Goal: Task Accomplishment & Management: Manage account settings

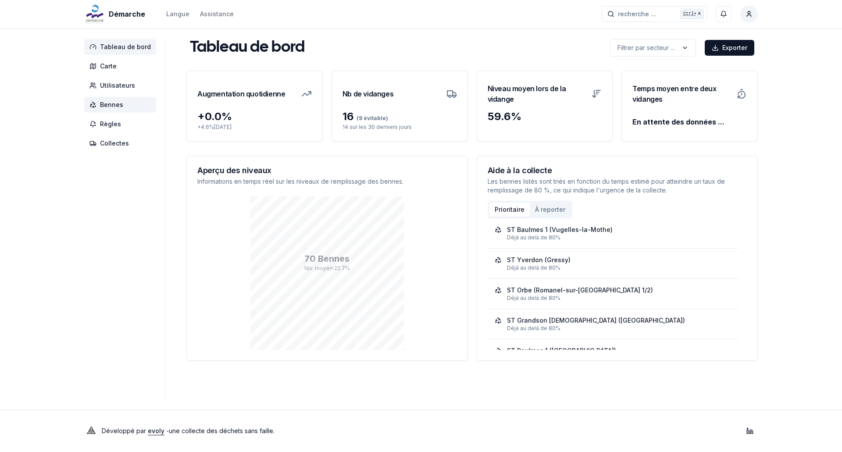
click at [97, 109] on span "Bennes" at bounding box center [120, 105] width 72 height 16
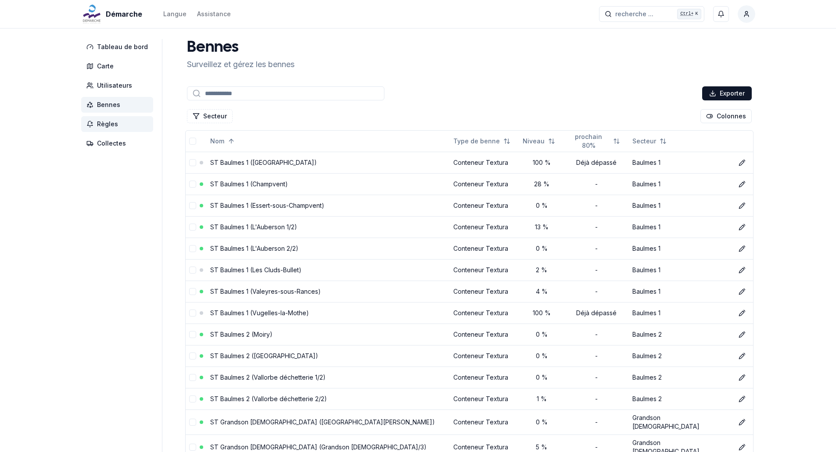
click at [125, 130] on span "Règles" at bounding box center [117, 124] width 72 height 16
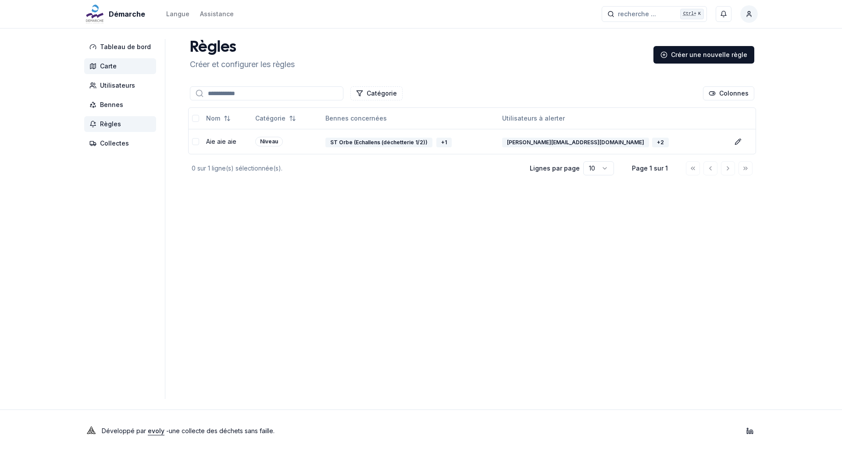
click at [104, 69] on span "Carte" at bounding box center [108, 66] width 17 height 9
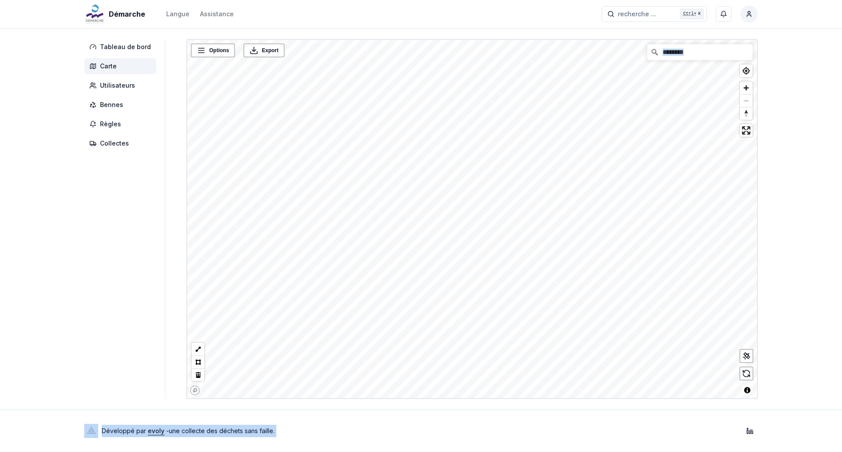
click at [506, 287] on div "Démarche Langue Assistance recherche ... recherche ... Ctrl+ K Styyle_exp2 Tabl…" at bounding box center [421, 226] width 842 height 452
click at [814, 303] on div "Démarche Langue Assistance recherche ... recherche ... Ctrl+ K Styyle_exp2 Tabl…" at bounding box center [421, 226] width 842 height 452
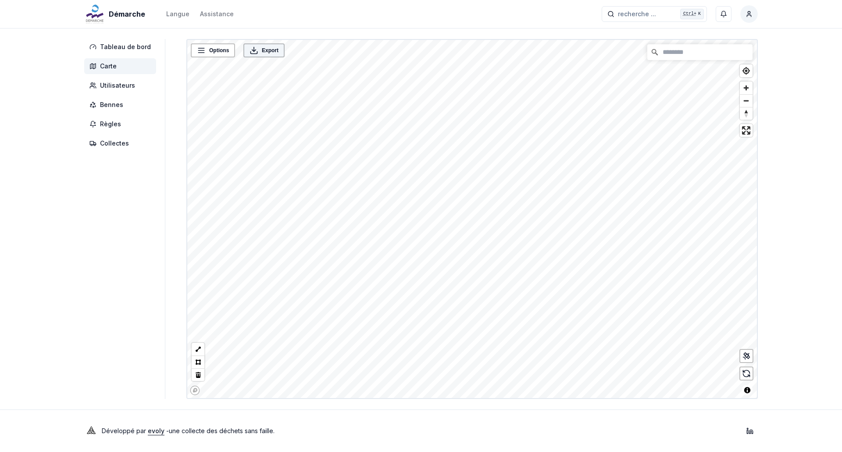
click at [255, 50] on div "Export" at bounding box center [264, 50] width 36 height 9
click at [204, 53] on div "Options" at bounding box center [212, 50] width 39 height 9
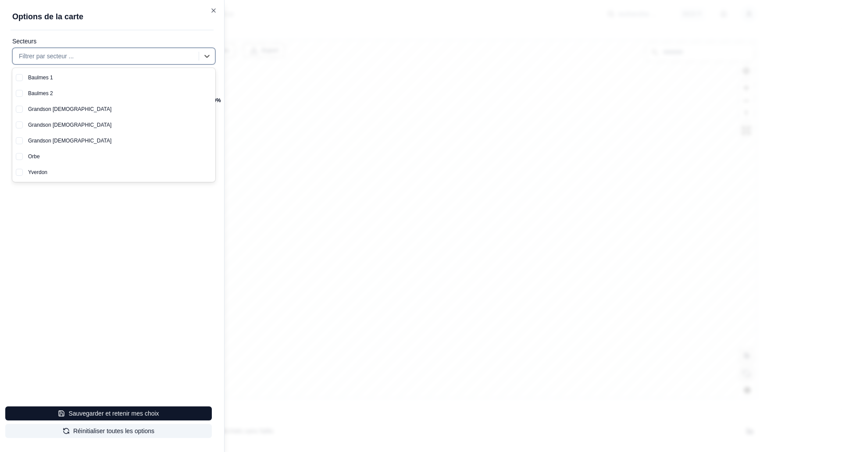
click at [153, 54] on div at bounding box center [107, 56] width 176 height 11
click at [88, 78] on div "Baulmes 1" at bounding box center [119, 78] width 193 height 16
click at [138, 415] on button "Sauvegarder et retenir mes choix" at bounding box center [108, 414] width 207 height 14
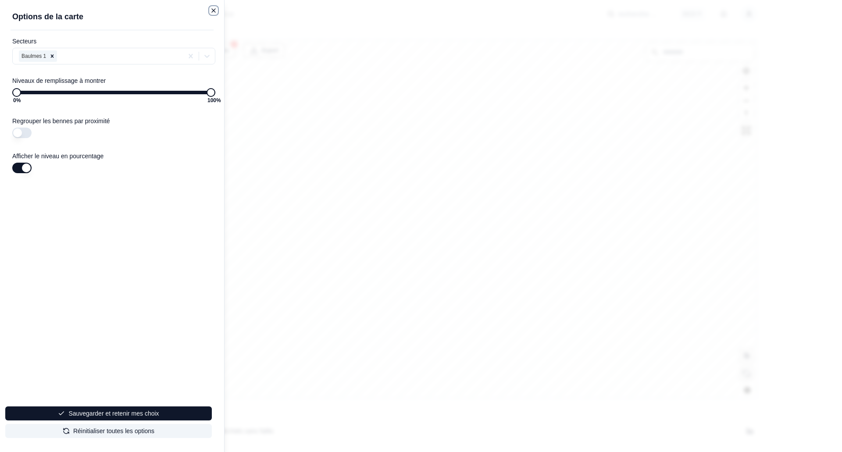
click at [213, 13] on icon "button" at bounding box center [213, 10] width 7 height 7
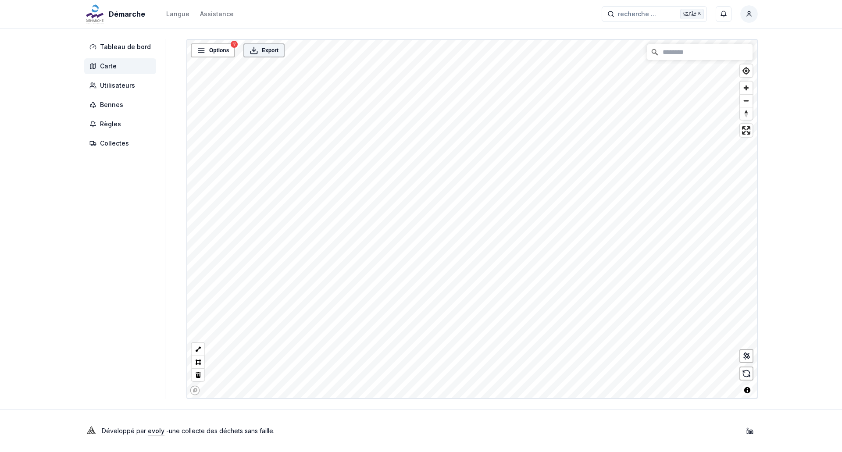
click at [258, 53] on div "Export" at bounding box center [264, 50] width 36 height 9
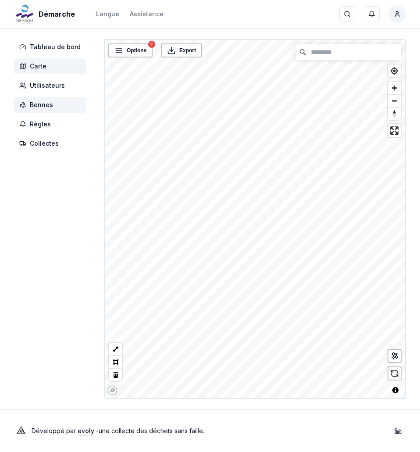
click at [32, 104] on span "Bennes" at bounding box center [41, 104] width 23 height 9
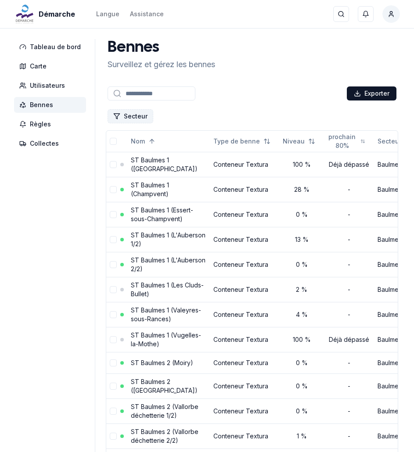
click at [130, 117] on button "Secteur" at bounding box center [130, 116] width 46 height 14
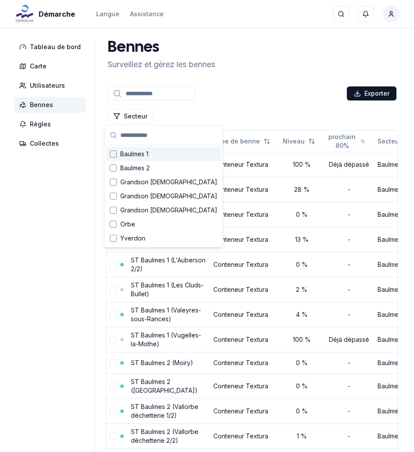
click at [139, 151] on span "Baulmes 1" at bounding box center [134, 154] width 28 height 9
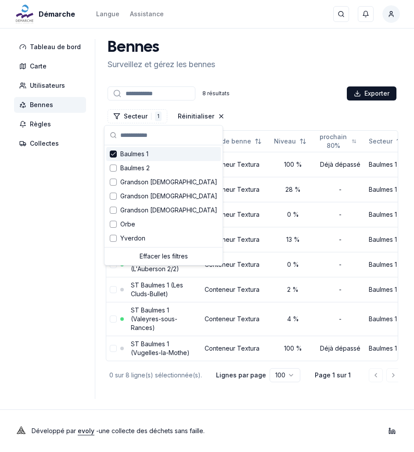
click at [269, 109] on div "Secteur 1 Baulmes 1 Réinitialiser Colonnes" at bounding box center [252, 116] width 292 height 18
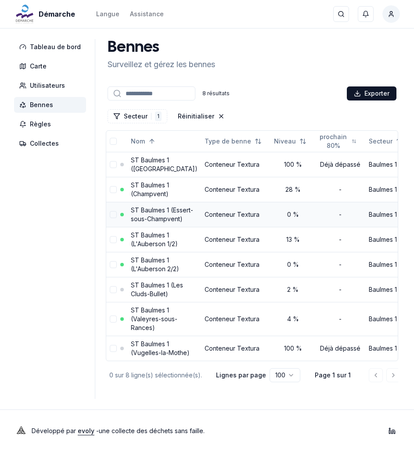
click at [159, 214] on td "ST Baulmes 1 (Essert-sous-Champvent)" at bounding box center [164, 214] width 74 height 25
click at [419, 218] on icon at bounding box center [422, 214] width 7 height 7
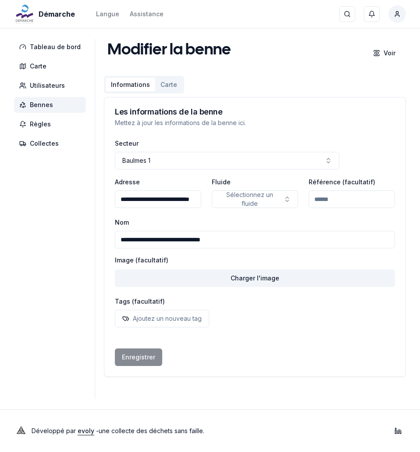
click at [161, 242] on input "**********" at bounding box center [255, 240] width 280 height 18
type input "**********"
click at [141, 366] on div "**********" at bounding box center [254, 257] width 301 height 239
click at [143, 363] on button "Enregistrer" at bounding box center [138, 357] width 47 height 18
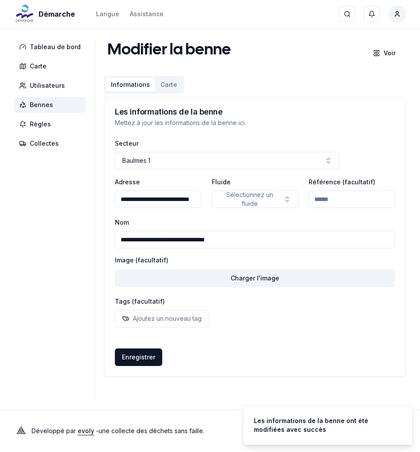
click at [39, 104] on span "Bennes" at bounding box center [41, 104] width 23 height 9
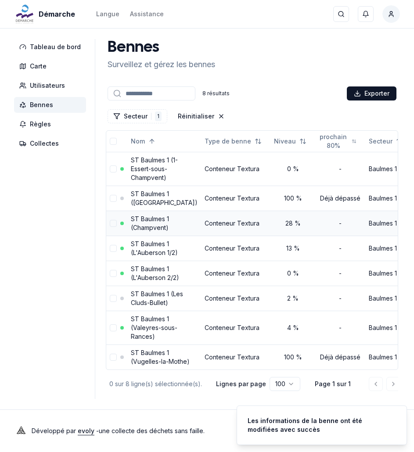
click at [157, 230] on link "ST Baulmes 1 (Champvent)" at bounding box center [150, 223] width 38 height 16
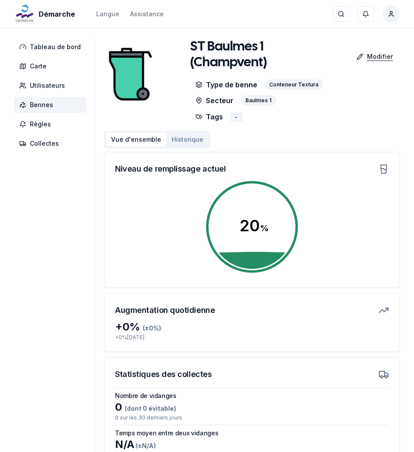
click at [361, 57] on icon at bounding box center [359, 56] width 7 height 7
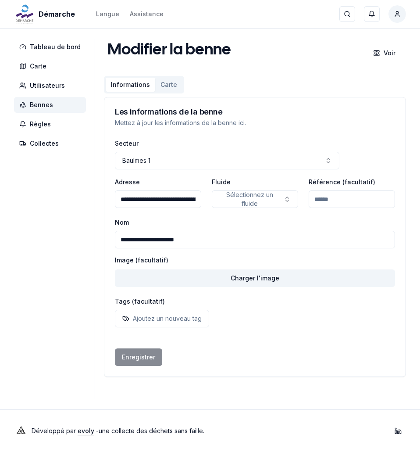
click at [158, 240] on input "**********" at bounding box center [255, 240] width 280 height 18
click at [160, 239] on input "**********" at bounding box center [255, 240] width 280 height 18
type input "**********"
click at [142, 355] on button "Enregistrer" at bounding box center [138, 357] width 47 height 18
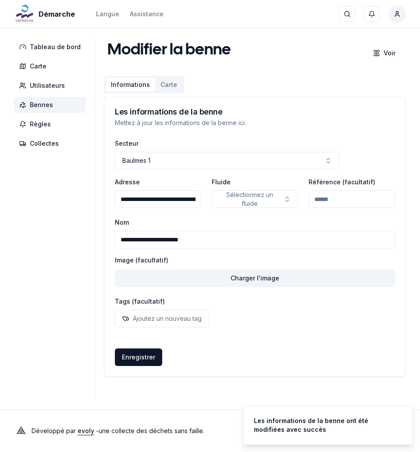
click at [41, 108] on span "Bennes" at bounding box center [41, 104] width 23 height 9
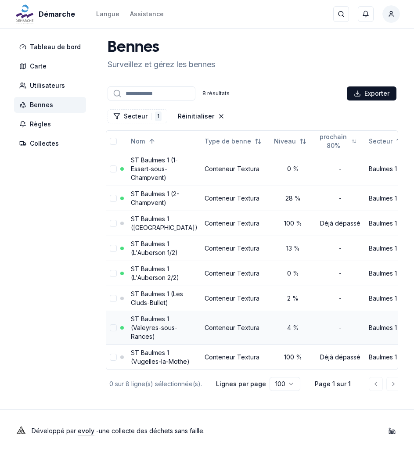
click at [155, 340] on link "ST Baulmes 1 (Valeyres-sous-Rances)" at bounding box center [154, 327] width 47 height 25
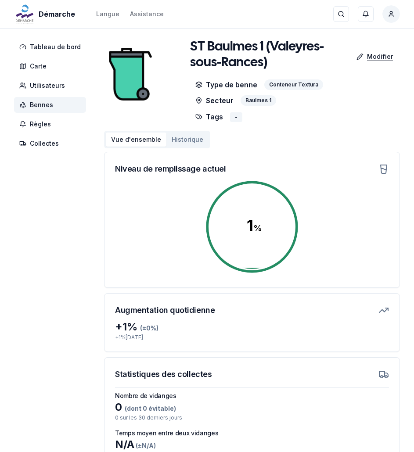
click at [371, 57] on p "Modifier" at bounding box center [380, 56] width 26 height 9
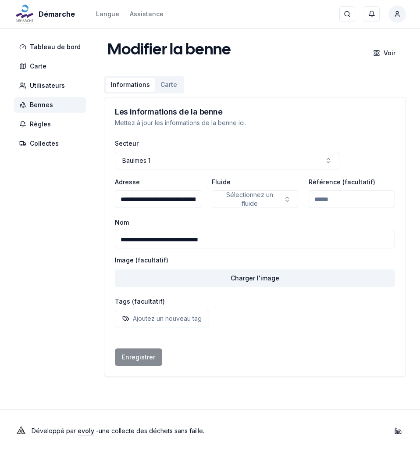
click at [159, 239] on input "**********" at bounding box center [255, 240] width 280 height 18
type input "**********"
click at [133, 356] on button "Enregistrer" at bounding box center [138, 357] width 47 height 18
click at [150, 360] on button "Enregistrer" at bounding box center [138, 357] width 47 height 18
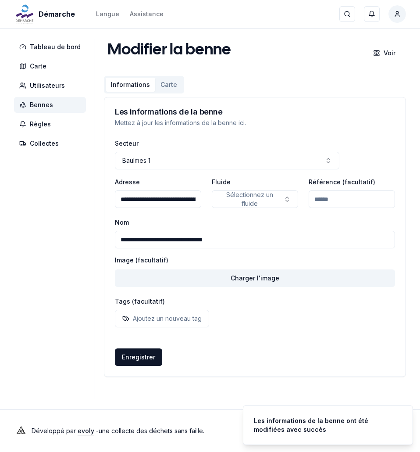
click at [36, 107] on span "Bennes" at bounding box center [41, 104] width 23 height 9
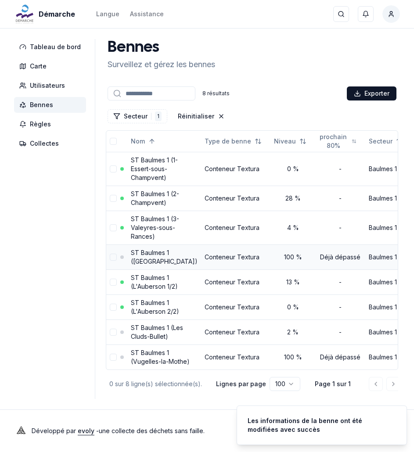
click at [415, 264] on button "Éditer" at bounding box center [422, 257] width 14 height 14
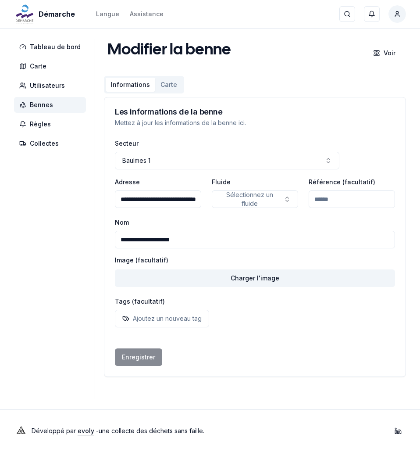
click at [159, 240] on input "**********" at bounding box center [255, 240] width 280 height 18
type input "**********"
click at [144, 348] on button "Enregistrer" at bounding box center [138, 357] width 47 height 18
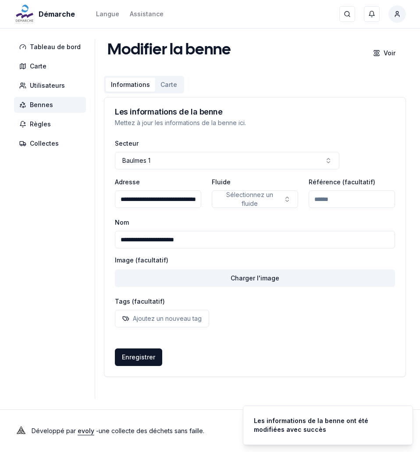
click at [49, 104] on span "Bennes" at bounding box center [41, 104] width 23 height 9
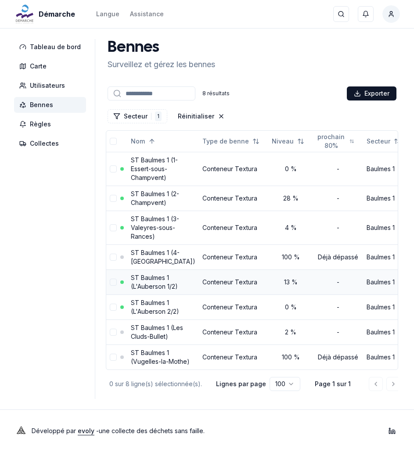
click at [416, 286] on icon at bounding box center [419, 282] width 7 height 7
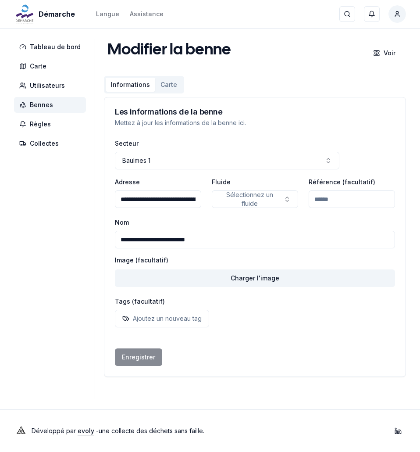
click at [158, 239] on input "**********" at bounding box center [255, 240] width 280 height 18
click at [157, 241] on input "**********" at bounding box center [255, 240] width 280 height 18
click at [159, 240] on input "**********" at bounding box center [255, 240] width 280 height 18
type input "**********"
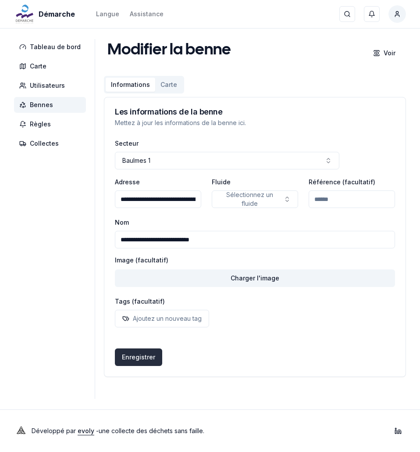
click at [136, 349] on button "Enregistrer" at bounding box center [138, 357] width 47 height 18
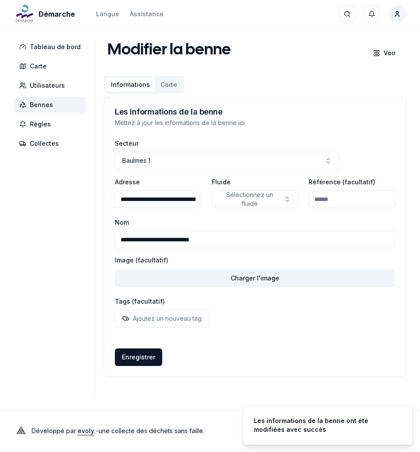
click at [56, 99] on span "Bennes" at bounding box center [50, 105] width 72 height 16
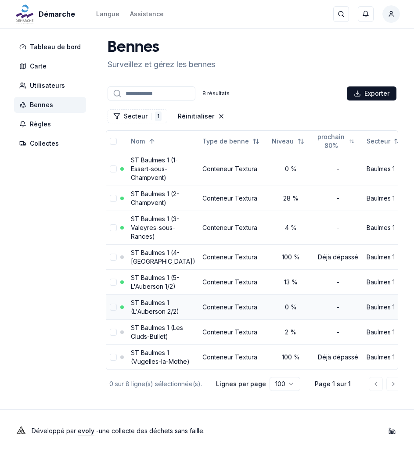
click at [416, 311] on icon at bounding box center [419, 307] width 7 height 7
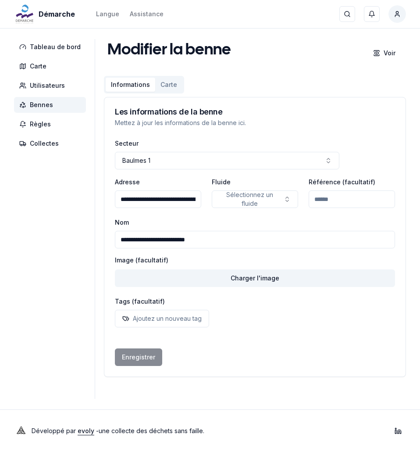
click at [159, 241] on input "**********" at bounding box center [255, 240] width 280 height 18
type input "**********"
click at [142, 350] on button "Enregistrer" at bounding box center [138, 357] width 47 height 18
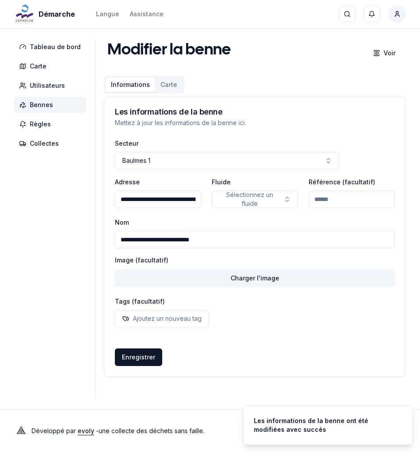
click at [61, 98] on span "Bennes" at bounding box center [50, 105] width 72 height 16
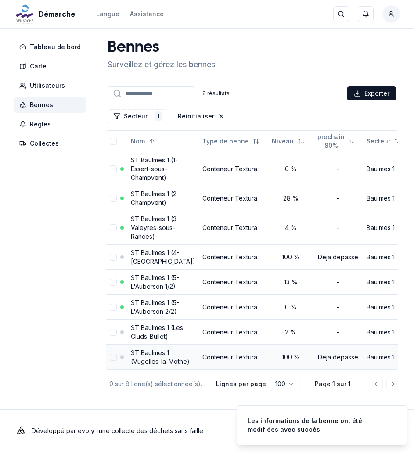
scroll to position [64, 0]
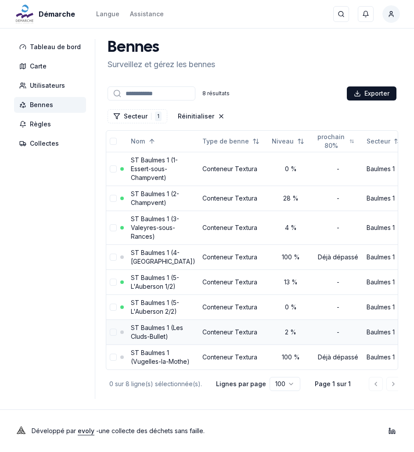
click at [416, 329] on icon at bounding box center [419, 332] width 7 height 7
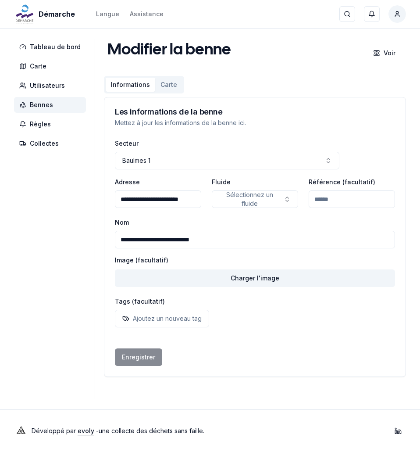
click at [159, 240] on input "**********" at bounding box center [255, 240] width 280 height 18
type input "**********"
click at [138, 349] on button "Enregistrer" at bounding box center [138, 357] width 47 height 18
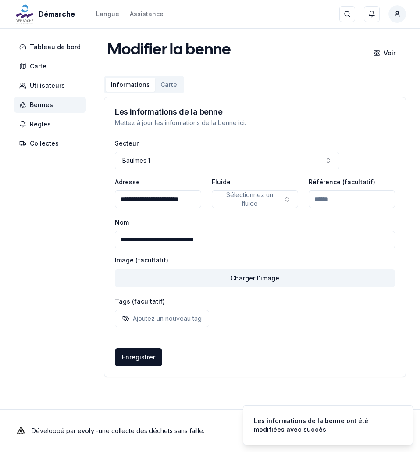
click at [36, 107] on span "Bennes" at bounding box center [41, 104] width 23 height 9
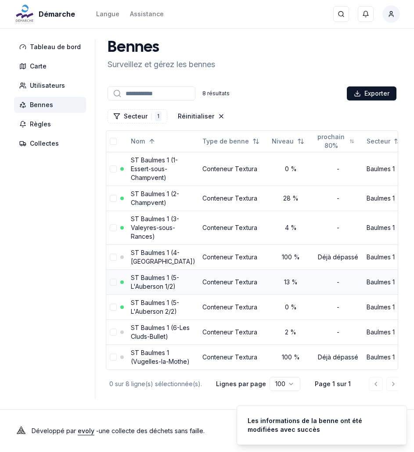
scroll to position [64, 0]
click at [151, 362] on link "ST Baulmes 1 (Vugelles-la-Mothe)" at bounding box center [160, 357] width 59 height 16
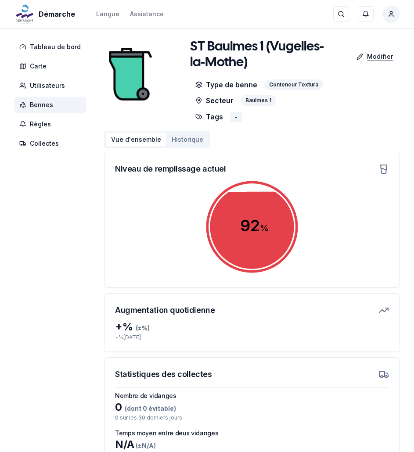
click at [376, 58] on p "Modifier" at bounding box center [380, 56] width 26 height 9
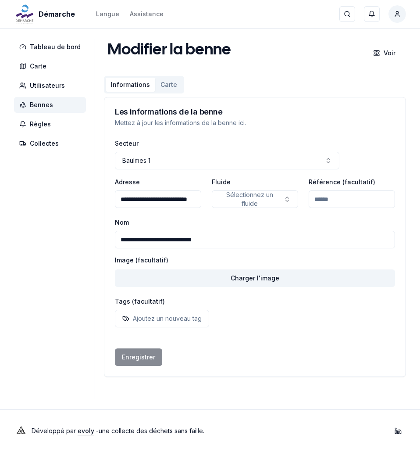
click at [161, 241] on input "**********" at bounding box center [255, 240] width 280 height 18
type input "**********"
click at [149, 358] on button "Enregistrer" at bounding box center [138, 357] width 47 height 18
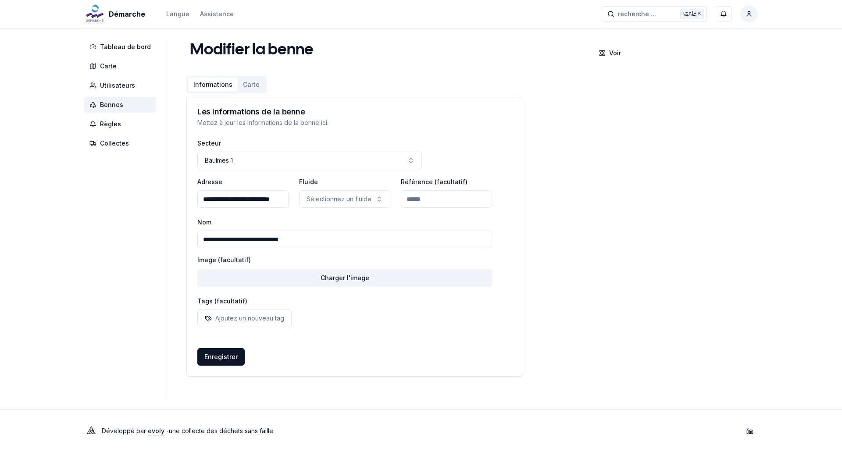
click at [123, 103] on span "Bennes" at bounding box center [120, 105] width 72 height 16
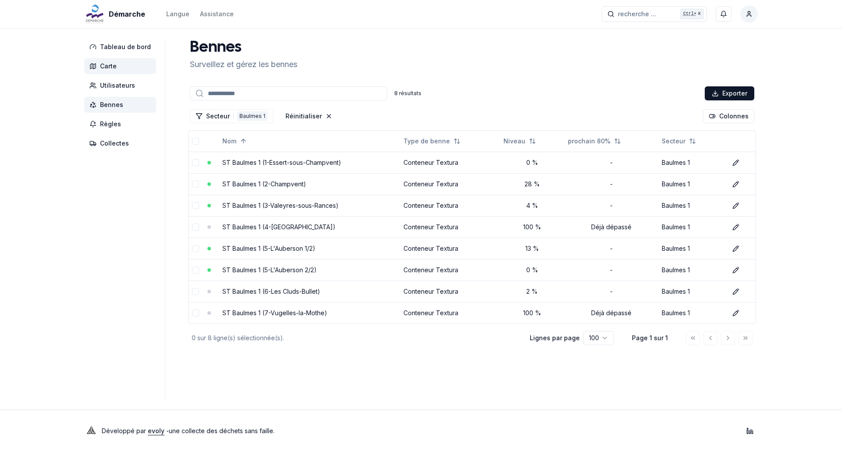
click at [113, 68] on span "Carte" at bounding box center [108, 66] width 17 height 9
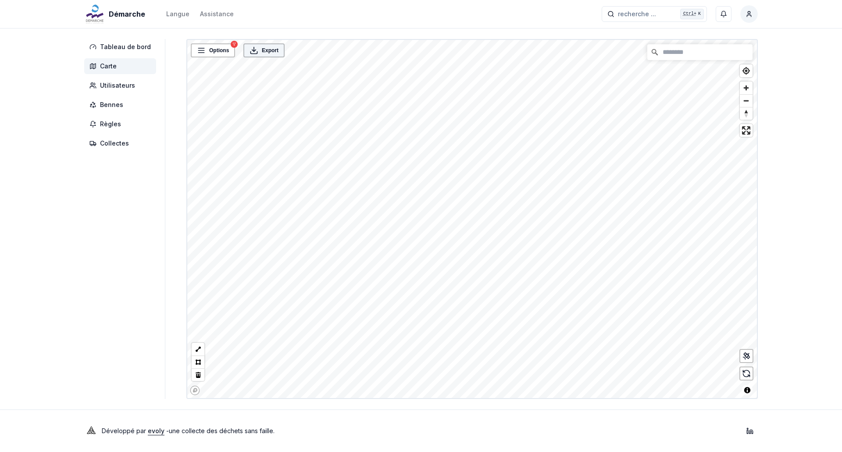
click at [252, 56] on div "Export" at bounding box center [264, 50] width 41 height 14
click at [108, 104] on span "Bennes" at bounding box center [111, 104] width 23 height 9
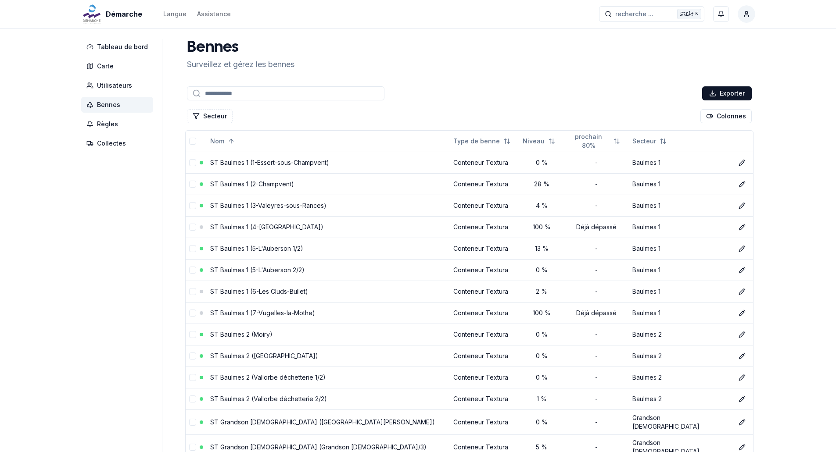
click at [226, 90] on input at bounding box center [285, 93] width 197 height 14
click at [204, 121] on button "Secteur" at bounding box center [210, 116] width 46 height 14
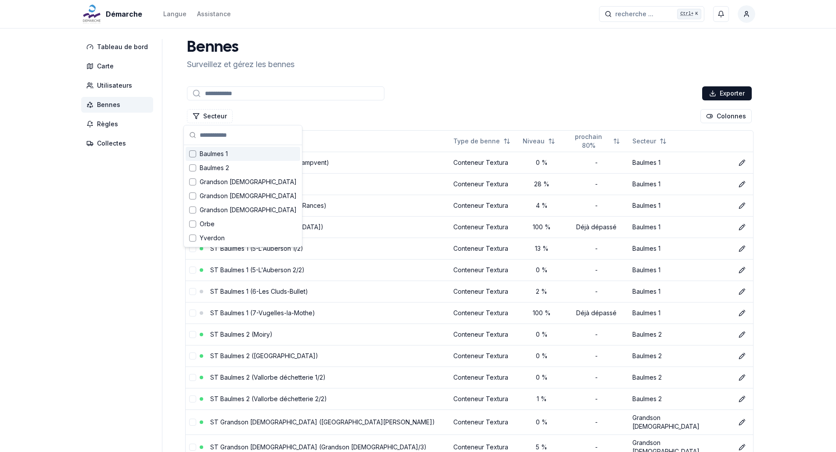
click at [227, 160] on div "Baulmes 1" at bounding box center [243, 154] width 115 height 14
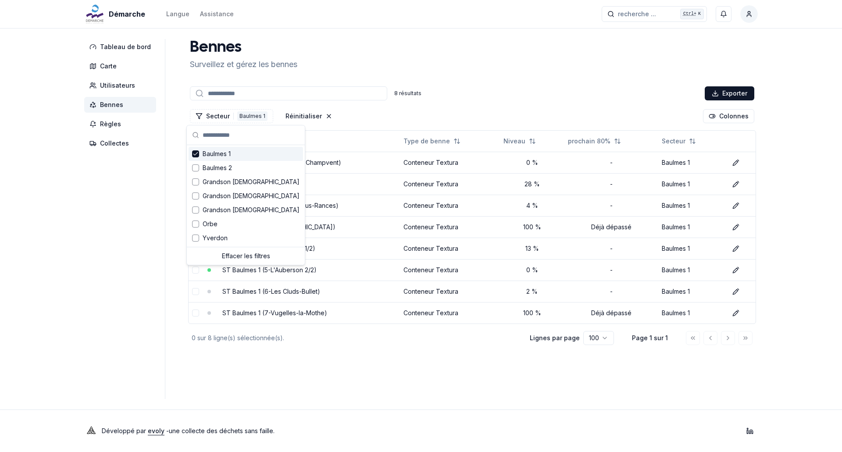
click at [520, 106] on div "8 résultats Exporter Secteur 1 Baulmes 1 Réinitialiser Colonnes Nom Type de ben…" at bounding box center [472, 216] width 572 height 262
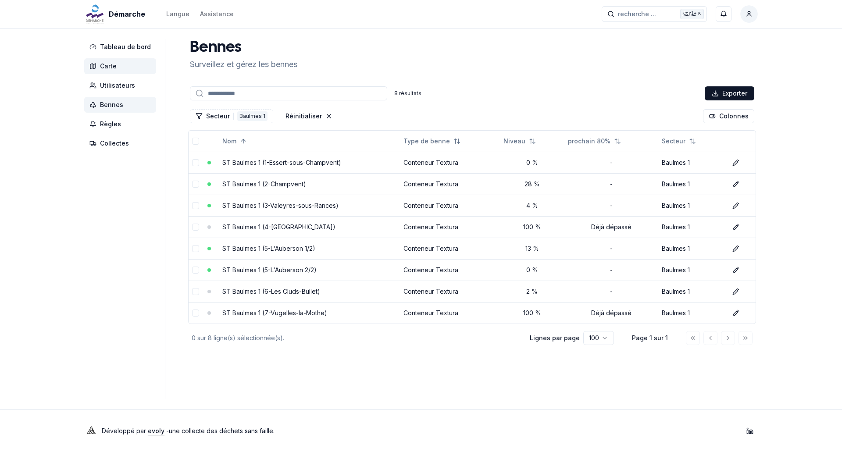
click at [118, 67] on span "Carte" at bounding box center [120, 66] width 72 height 16
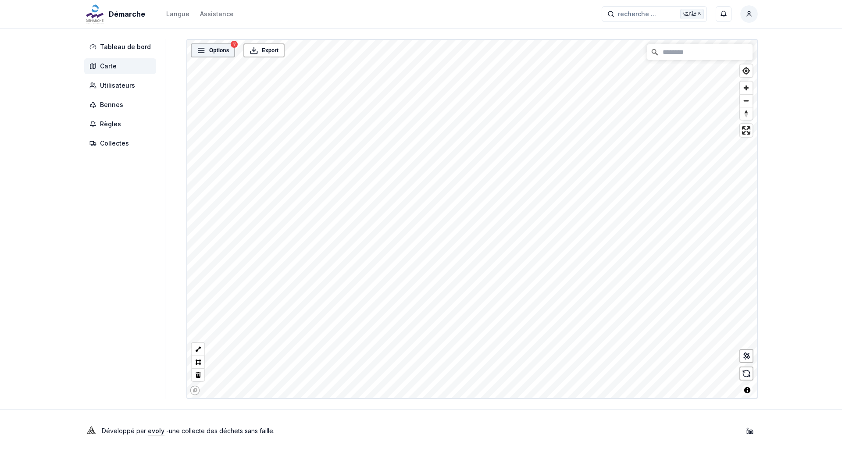
click at [217, 51] on span "Options" at bounding box center [219, 50] width 20 height 9
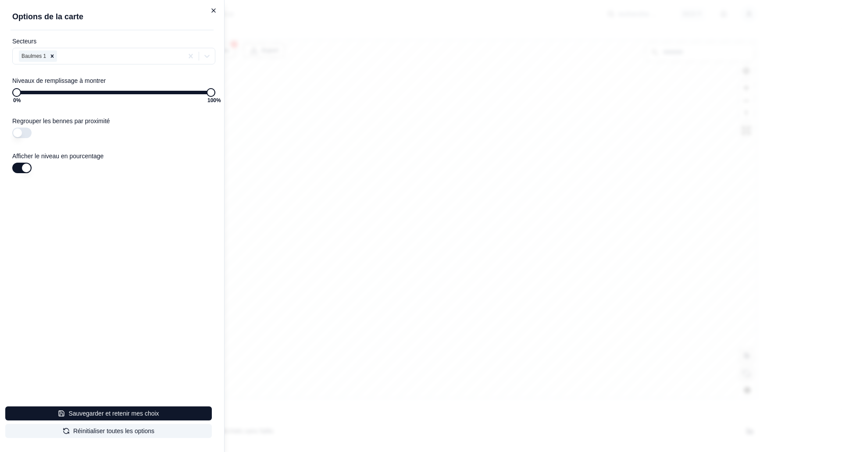
click at [212, 11] on icon "button" at bounding box center [213, 10] width 7 height 7
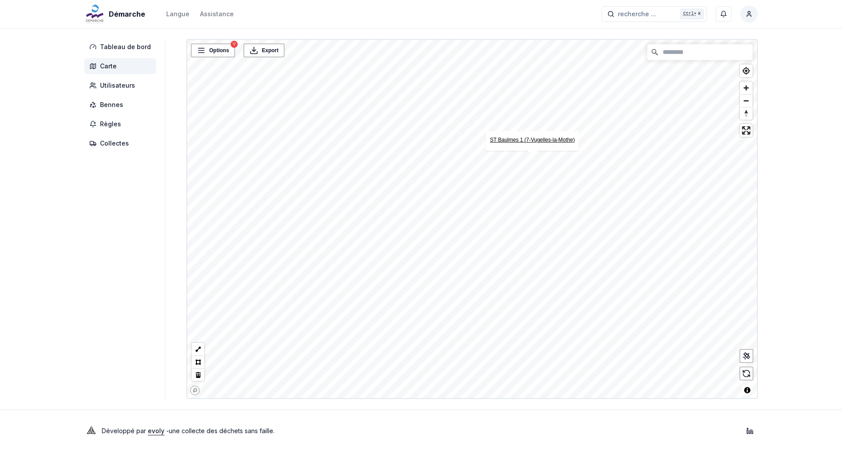
click at [530, 138] on link "ST Baulmes 1 (7-Vugelles-la-Mothe)" at bounding box center [532, 140] width 85 height 6
click at [211, 50] on span "Options" at bounding box center [219, 50] width 20 height 9
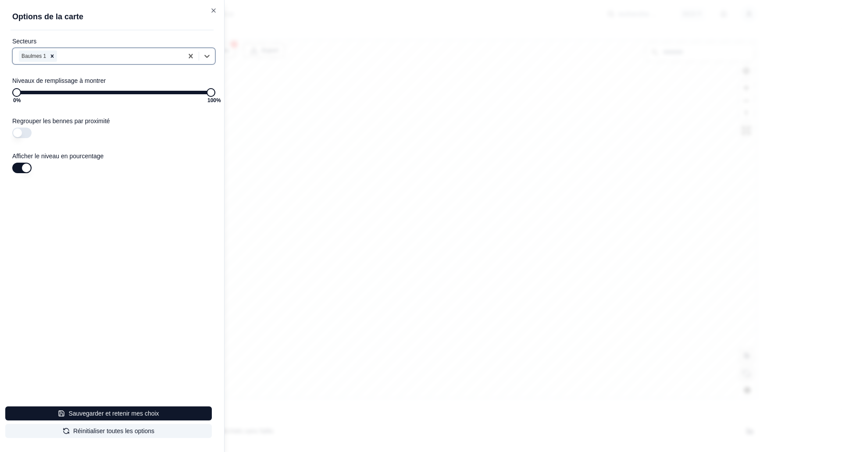
click at [107, 53] on div at bounding box center [119, 56] width 120 height 11
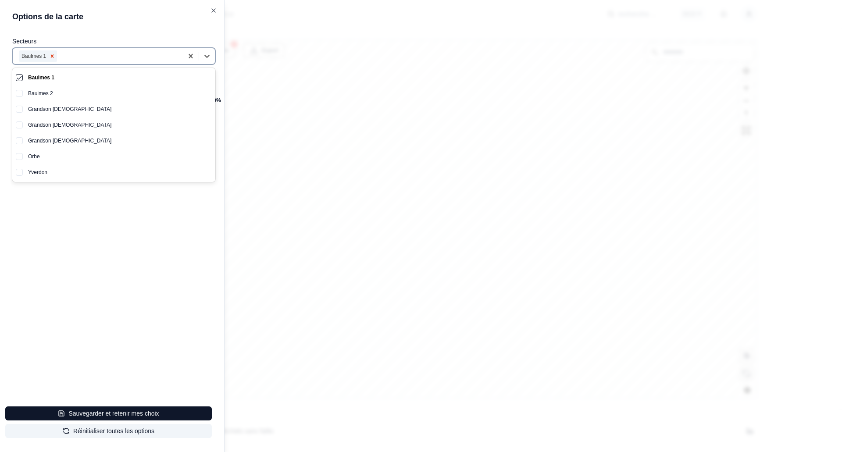
click at [52, 54] on icon "Remove Baulmes 1" at bounding box center [52, 56] width 6 height 6
click at [43, 125] on div "Grandson 2" at bounding box center [119, 125] width 193 height 16
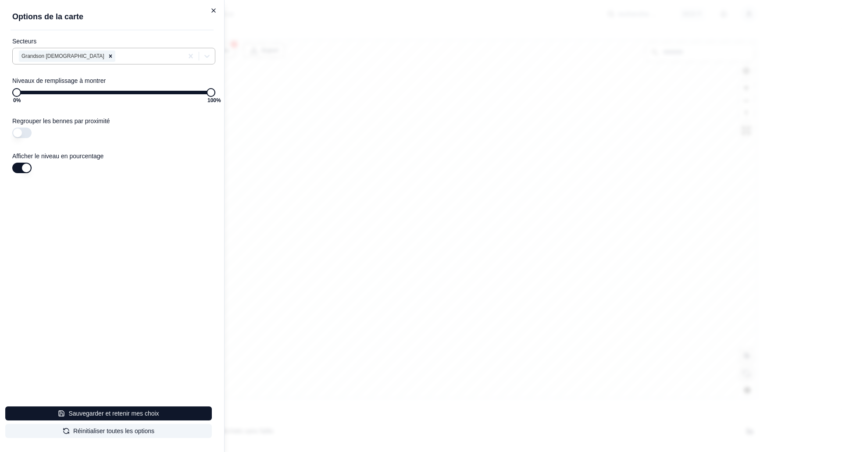
click at [212, 11] on icon "button" at bounding box center [213, 10] width 7 height 7
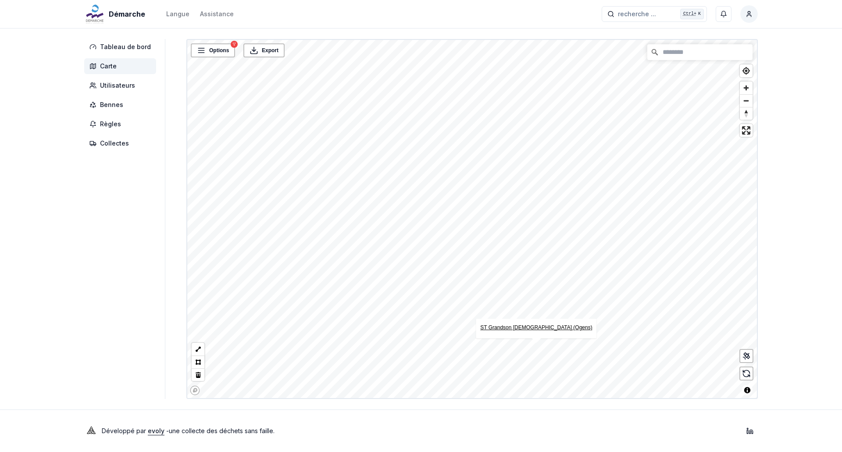
click at [537, 326] on link "ST Grandson 2 (Ogens)" at bounding box center [536, 328] width 112 height 6
click at [199, 52] on icon at bounding box center [201, 50] width 9 height 9
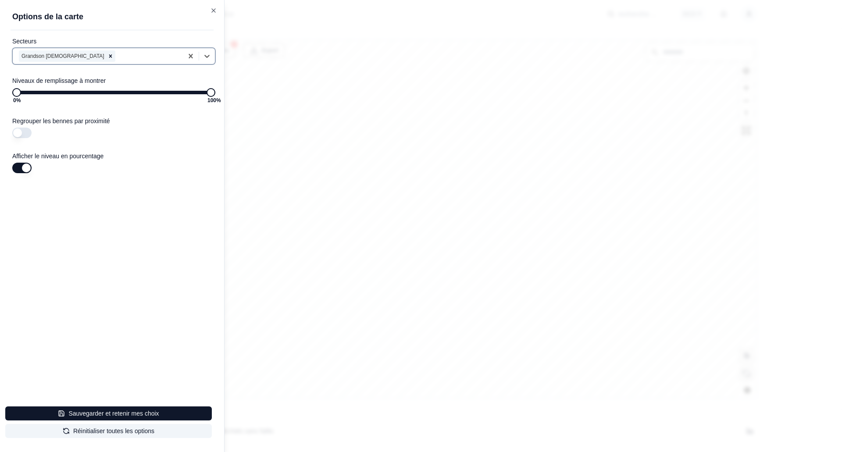
drag, startPoint x: 98, startPoint y: 55, endPoint x: 56, endPoint y: 55, distance: 42.6
click at [117, 55] on div at bounding box center [147, 56] width 61 height 11
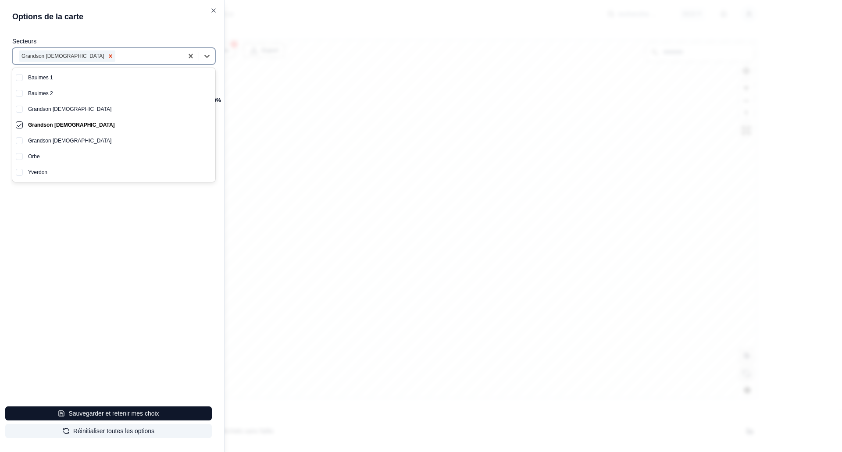
click at [107, 55] on icon "Remove Grandson 2" at bounding box center [110, 56] width 6 height 6
click at [38, 171] on div "Yverdon" at bounding box center [119, 173] width 193 height 16
click at [211, 11] on icon "button" at bounding box center [213, 10] width 7 height 7
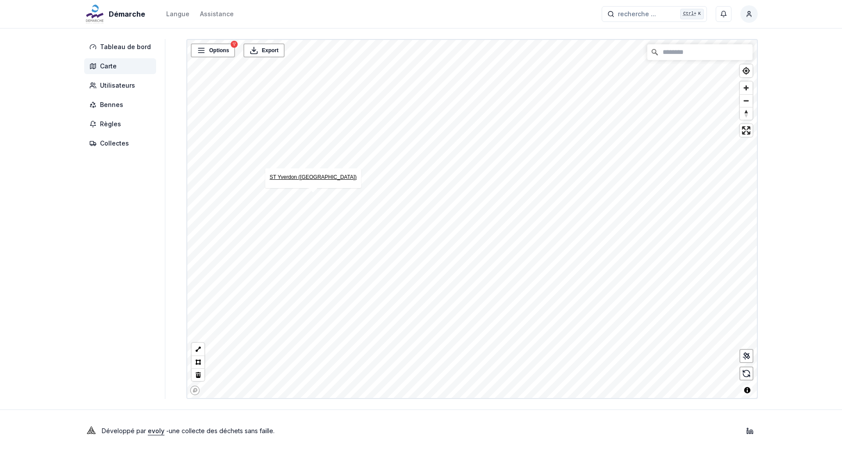
click at [311, 176] on link "ST Yverdon (Casernes)" at bounding box center [313, 177] width 87 height 6
click at [203, 50] on div "Options" at bounding box center [212, 50] width 39 height 9
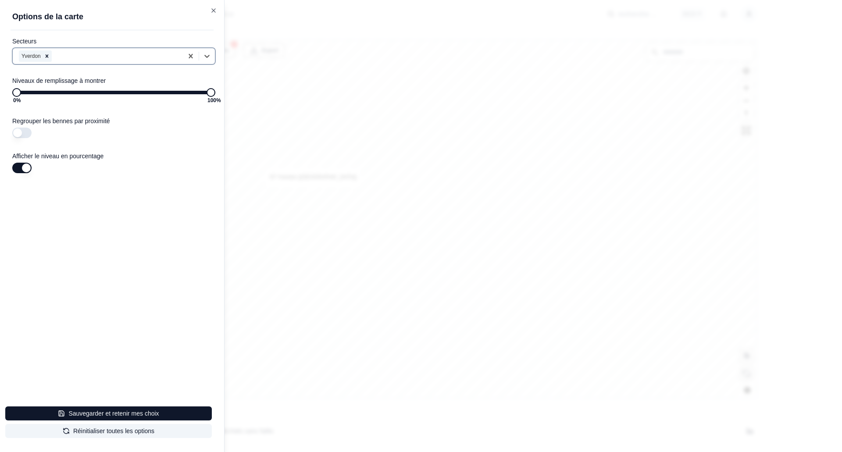
click at [47, 54] on icon "Remove Yverdon" at bounding box center [47, 56] width 6 height 6
click at [39, 55] on div at bounding box center [107, 56] width 176 height 11
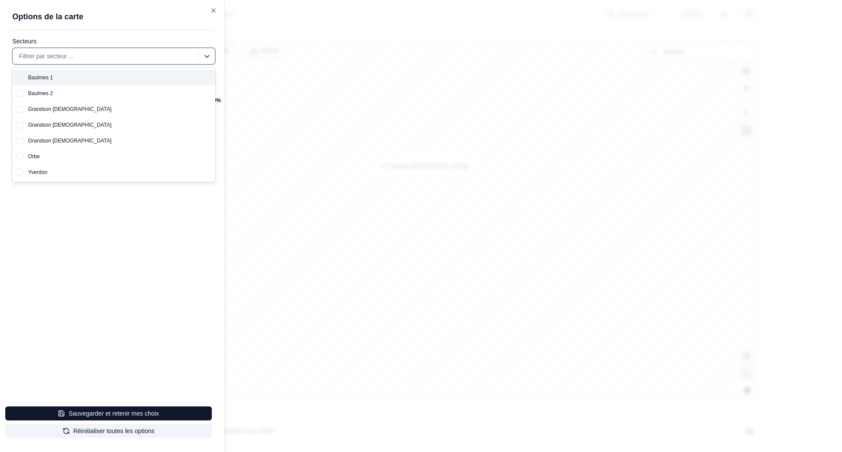
click at [46, 75] on div "Baulmes 1" at bounding box center [119, 78] width 193 height 16
click at [473, 184] on div at bounding box center [421, 226] width 842 height 452
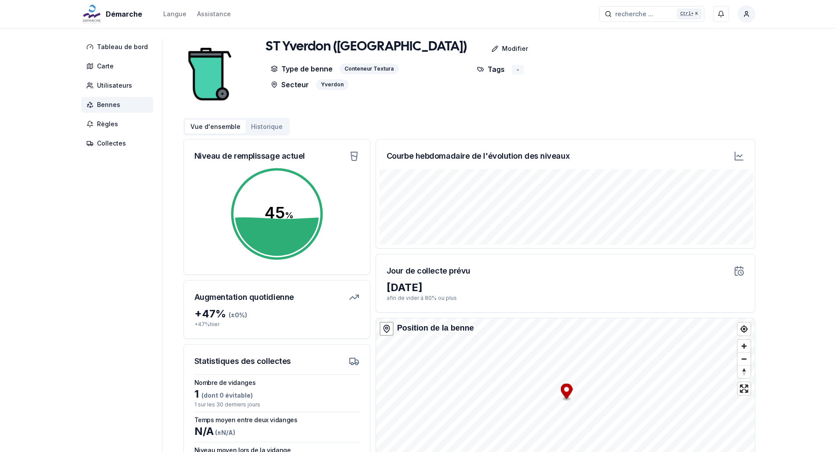
click at [514, 72] on div "-" at bounding box center [518, 70] width 12 height 10
click at [478, 70] on icon at bounding box center [480, 69] width 7 height 7
click at [502, 50] on p "Modifier" at bounding box center [515, 48] width 26 height 9
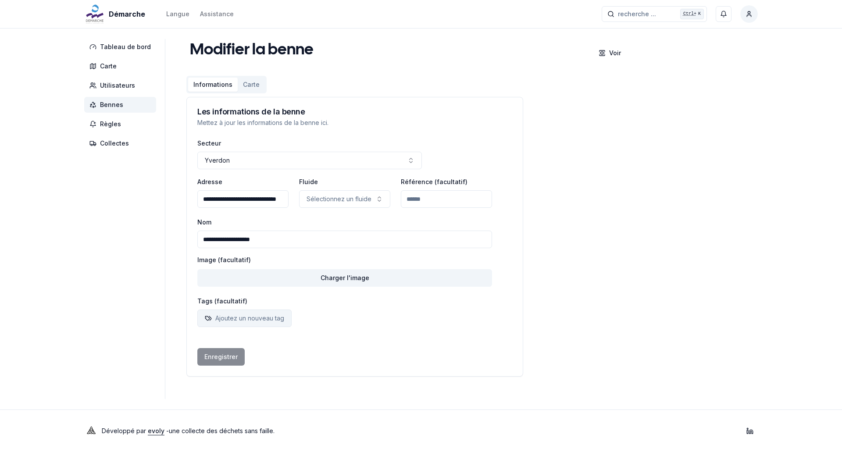
click at [262, 316] on p "Ajoutez un nouveau tag" at bounding box center [249, 318] width 69 height 9
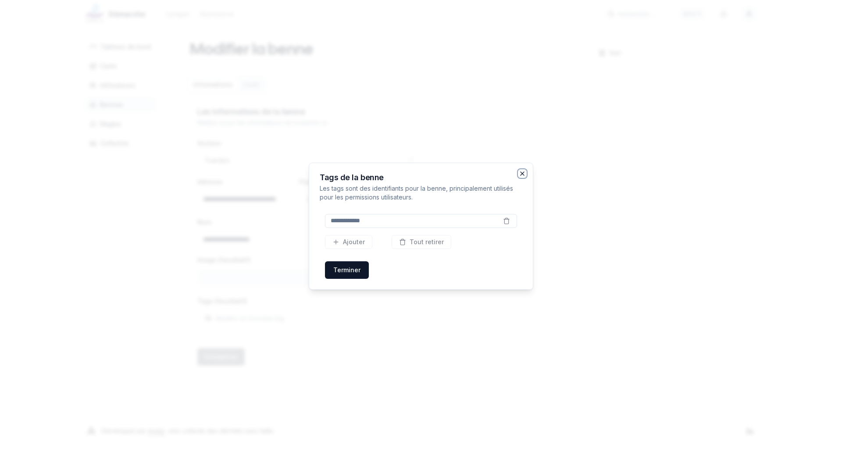
click at [520, 172] on icon "button" at bounding box center [522, 173] width 7 height 7
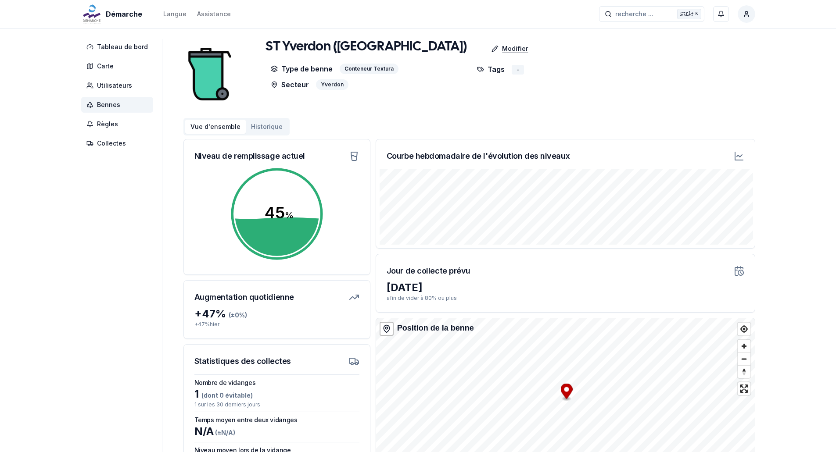
click at [502, 49] on p "Modifier" at bounding box center [515, 48] width 26 height 9
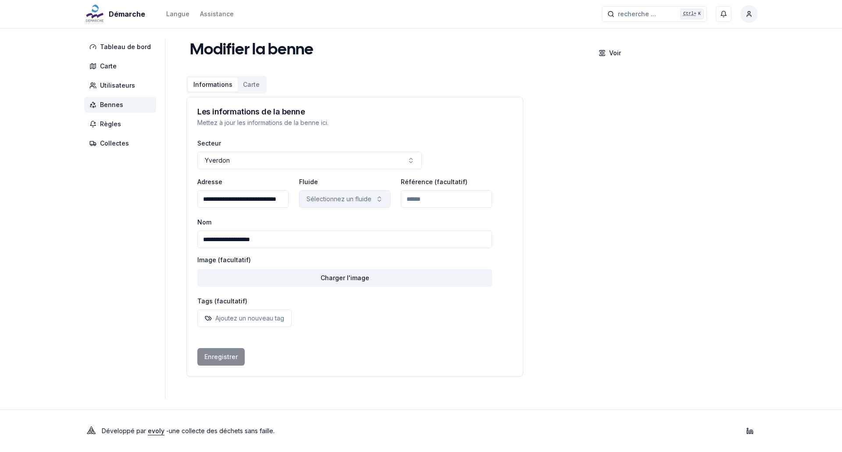
click at [357, 198] on p "Sélectionnez un fluide" at bounding box center [339, 199] width 65 height 9
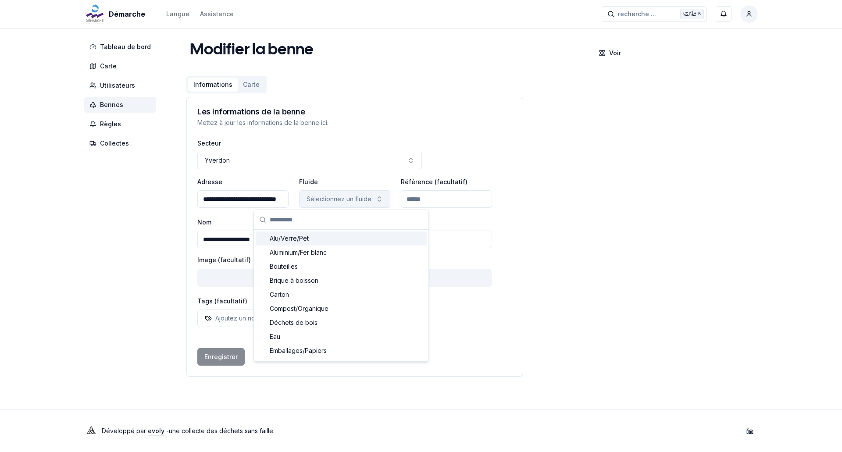
click at [357, 198] on p "Sélectionnez un fluide" at bounding box center [339, 199] width 65 height 9
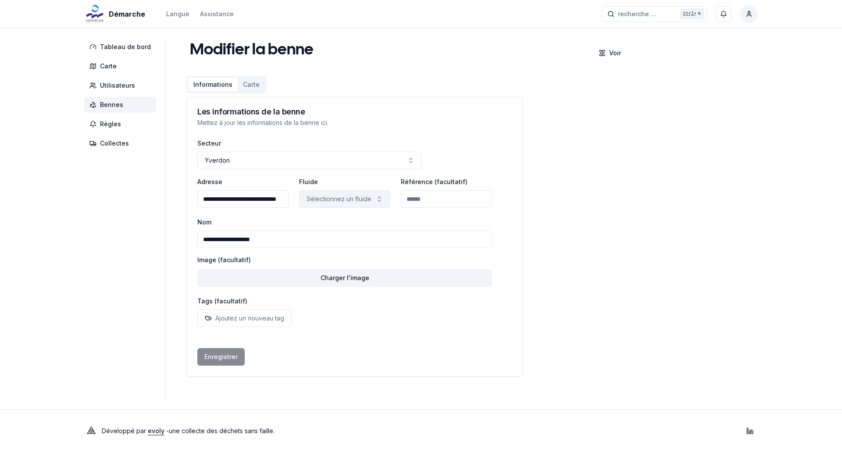
click at [336, 193] on button "Sélectionnez un fluide" at bounding box center [344, 199] width 91 height 18
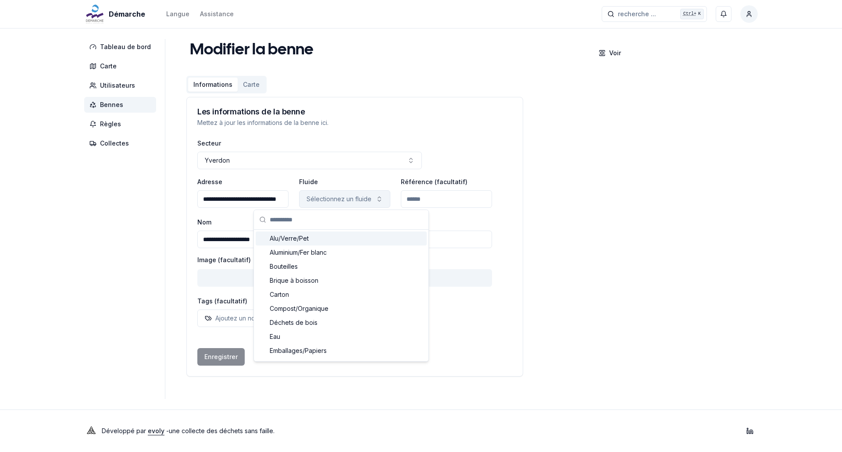
click at [336, 193] on button "Sélectionnez un fluide" at bounding box center [344, 199] width 91 height 18
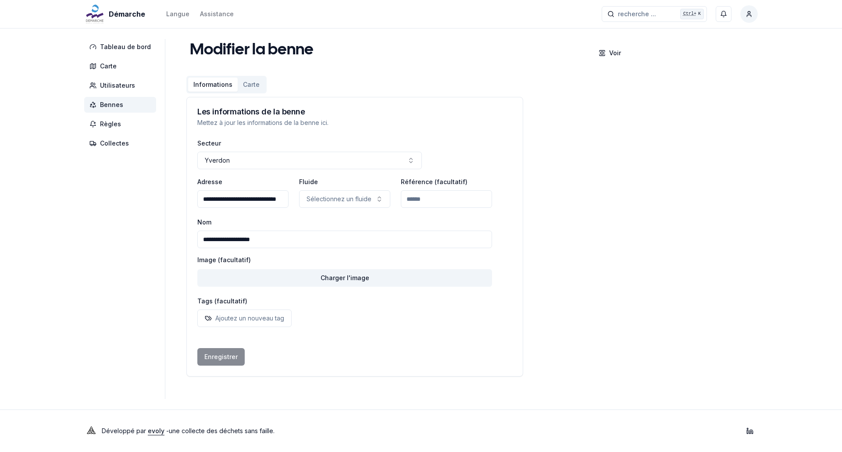
click at [425, 196] on input "Référence (facultatif)" at bounding box center [446, 199] width 91 height 18
click at [593, 207] on div "**********" at bounding box center [472, 209] width 572 height 341
click at [601, 51] on icon at bounding box center [602, 53] width 7 height 7
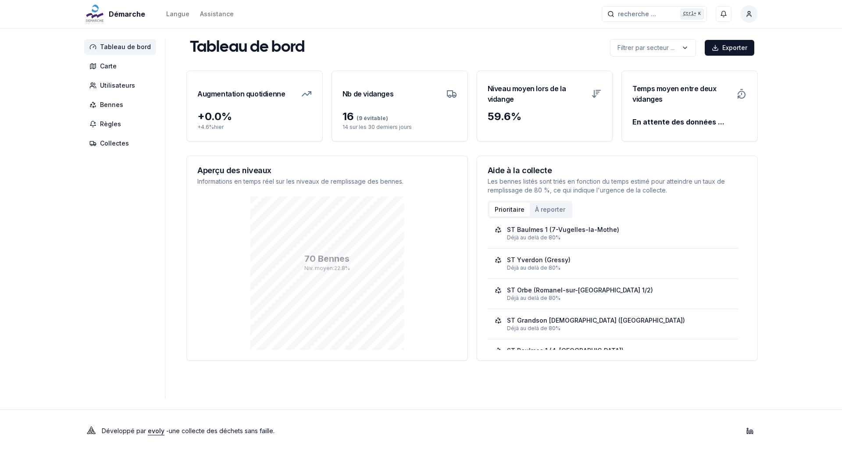
click at [97, 58] on nav "Tableau de bord Carte Utilisateurs Bennes Règles Collectes" at bounding box center [124, 95] width 81 height 112
click at [97, 60] on span "Carte" at bounding box center [120, 66] width 72 height 16
